Goal: Transaction & Acquisition: Purchase product/service

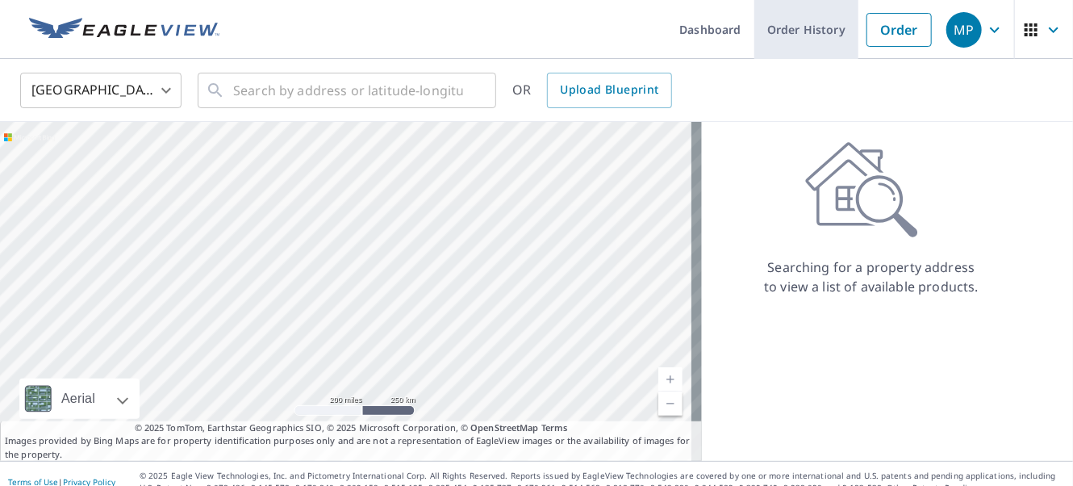
click at [774, 28] on link "Order History" at bounding box center [806, 29] width 104 height 59
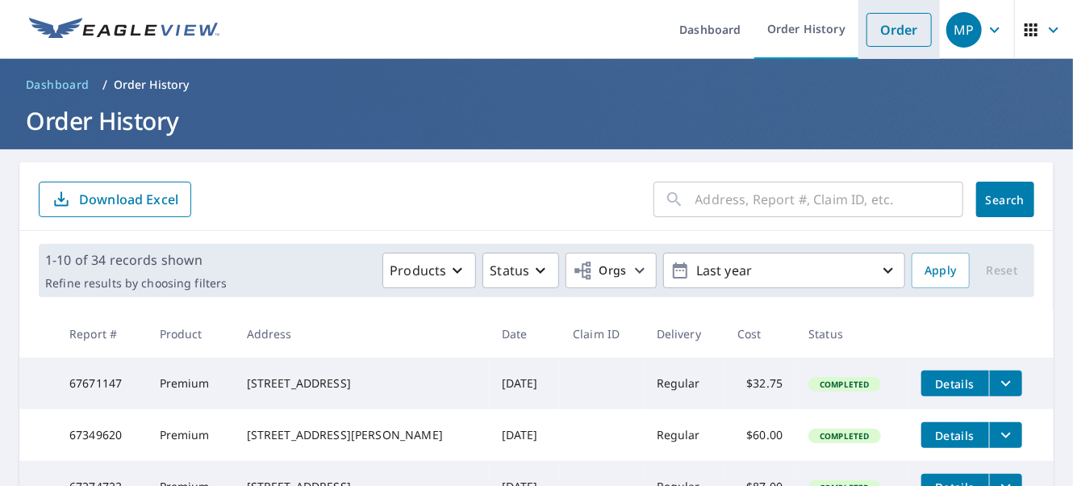
click at [891, 28] on link "Order" at bounding box center [898, 30] width 65 height 34
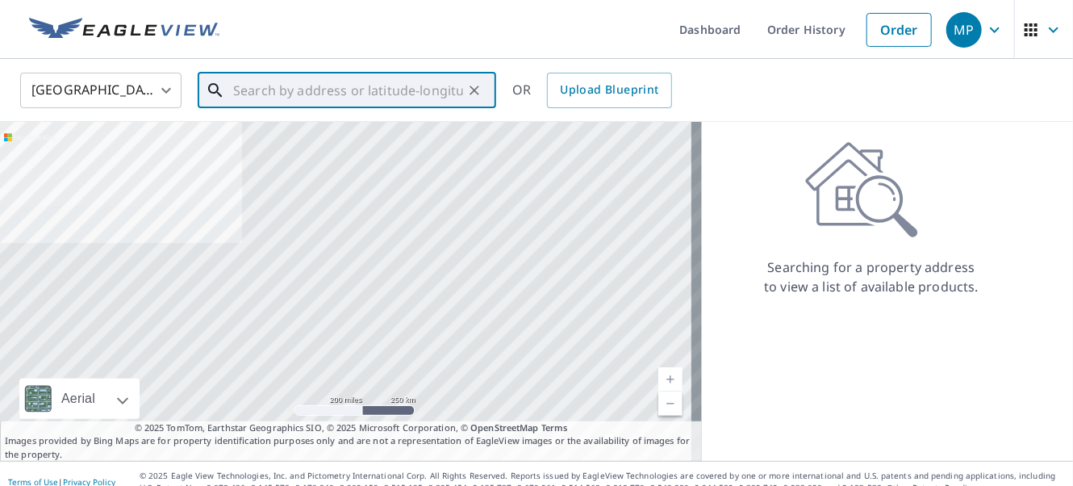
click at [243, 86] on input "text" at bounding box center [348, 90] width 230 height 45
click at [276, 90] on input "text" at bounding box center [348, 90] width 230 height 45
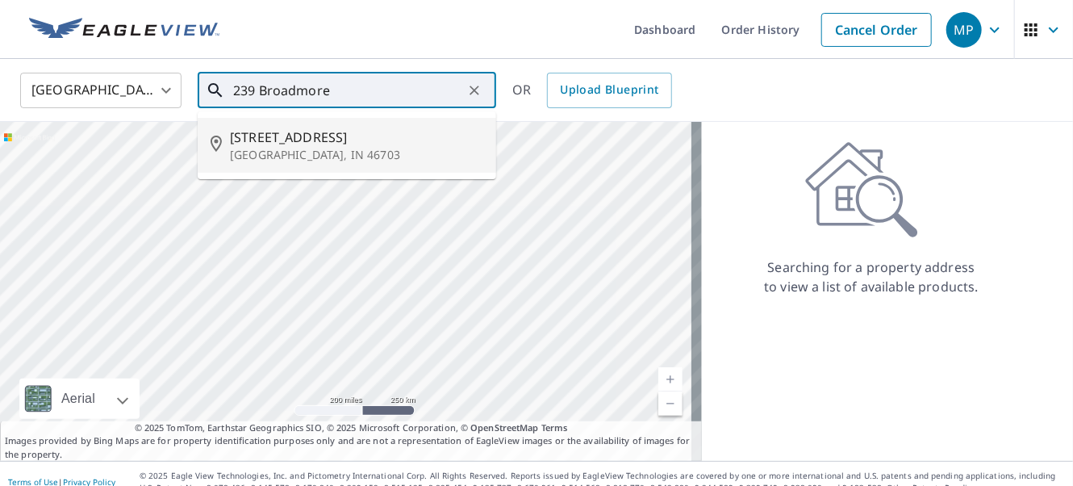
click at [294, 153] on p "[GEOGRAPHIC_DATA], IN 46703" at bounding box center [356, 155] width 253 height 16
type input "[STREET_ADDRESS]"
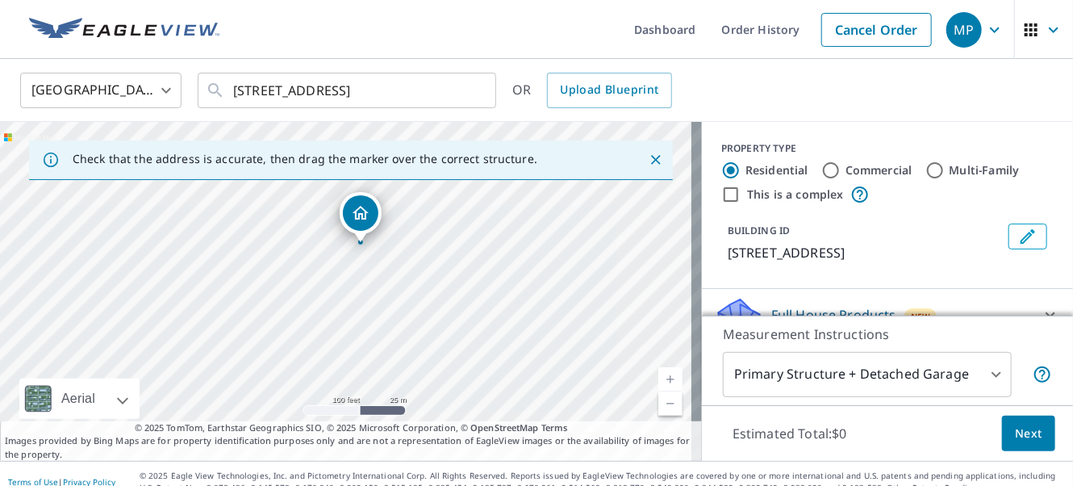
drag, startPoint x: 269, startPoint y: 289, endPoint x: 521, endPoint y: 260, distance: 253.3
click at [521, 260] on div "[STREET_ADDRESS]" at bounding box center [351, 291] width 702 height 339
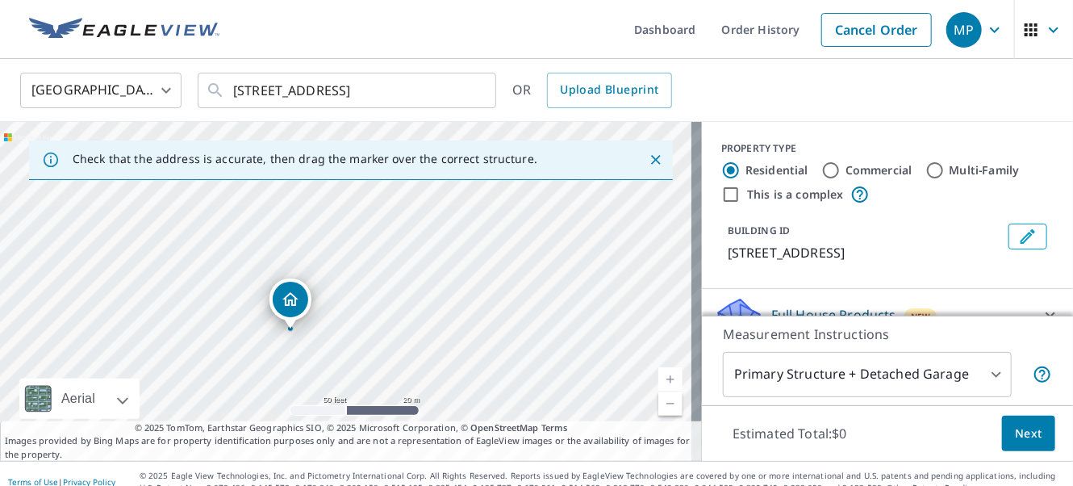
drag, startPoint x: 358, startPoint y: 242, endPoint x: 343, endPoint y: 367, distance: 125.9
click at [343, 367] on div "[STREET_ADDRESS]" at bounding box center [351, 291] width 702 height 339
drag, startPoint x: 402, startPoint y: 272, endPoint x: 437, endPoint y: 244, distance: 44.8
click at [437, 244] on div "[STREET_ADDRESS]" at bounding box center [351, 291] width 702 height 339
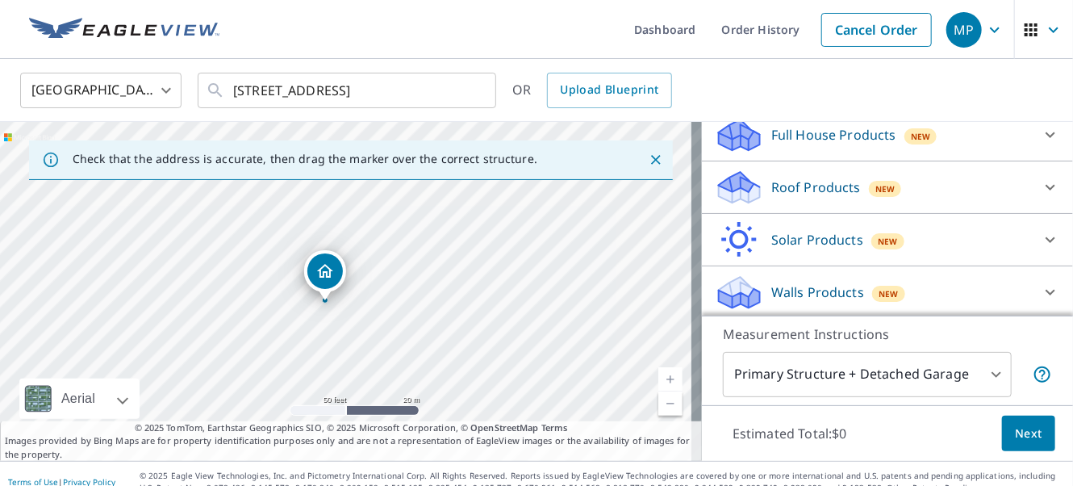
click at [802, 185] on p "Roof Products" at bounding box center [816, 186] width 90 height 19
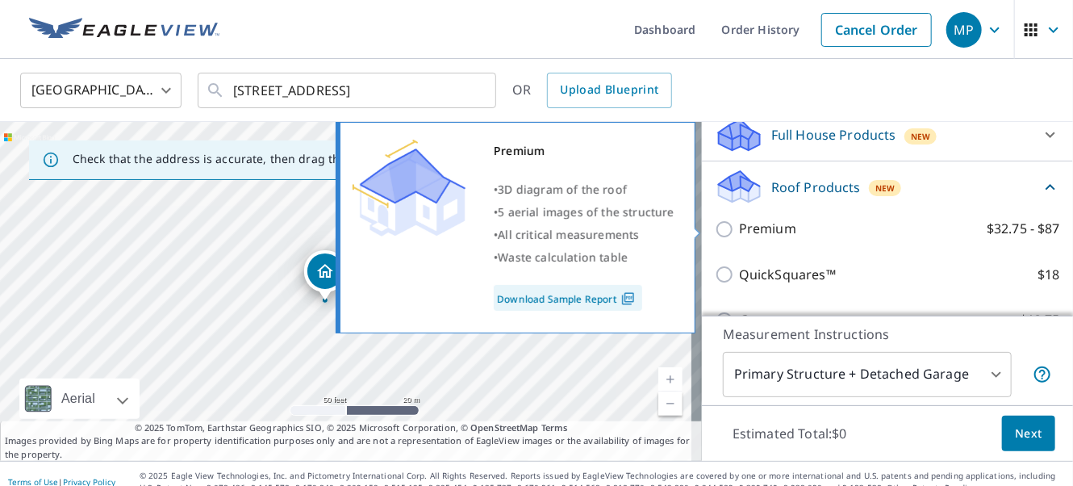
click at [715, 225] on input "Premium $32.75 - $87" at bounding box center [727, 228] width 24 height 19
checkbox input "true"
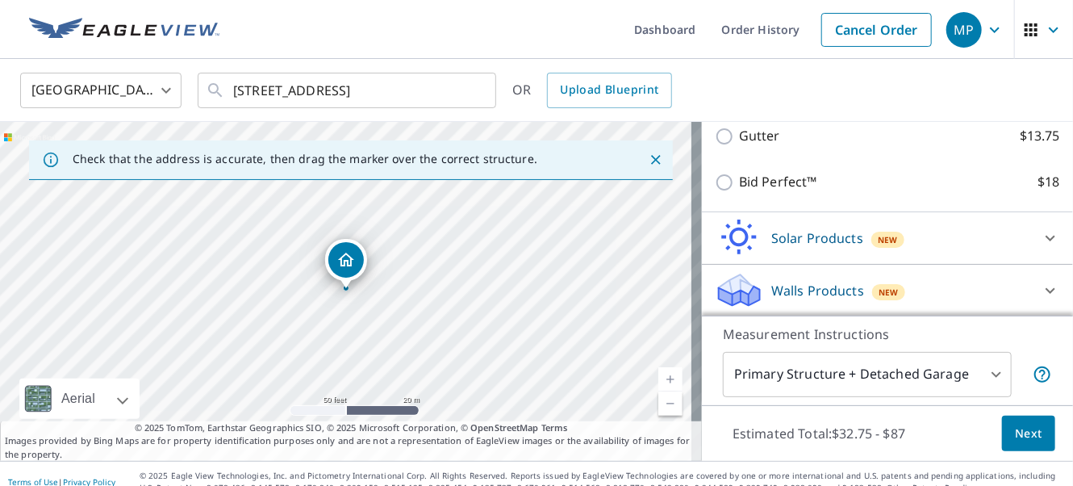
scroll to position [425, 0]
click at [1024, 432] on span "Next" at bounding box center [1028, 433] width 27 height 20
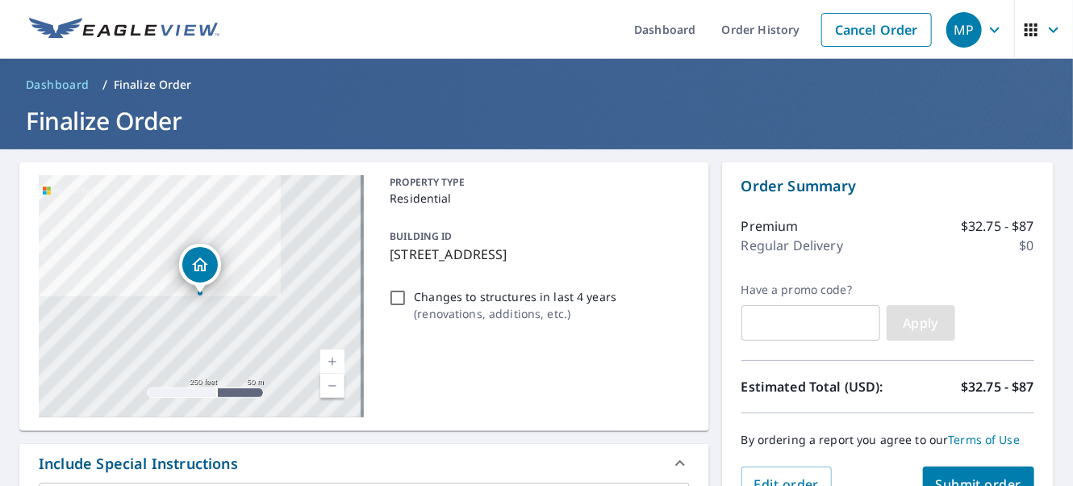
scroll to position [244, 0]
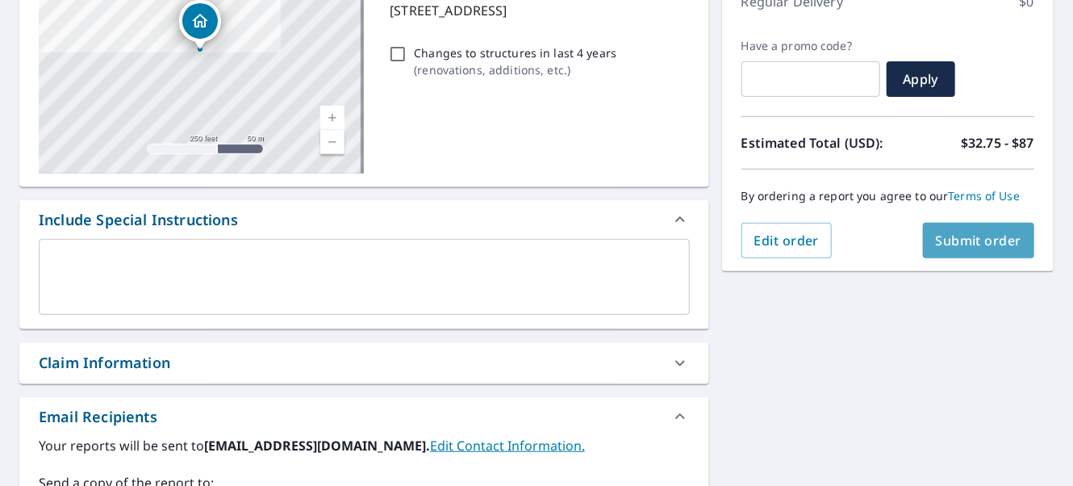
click at [956, 238] on span "Submit order" at bounding box center [979, 240] width 86 height 18
checkbox input "true"
